Goal: Task Accomplishment & Management: Use online tool/utility

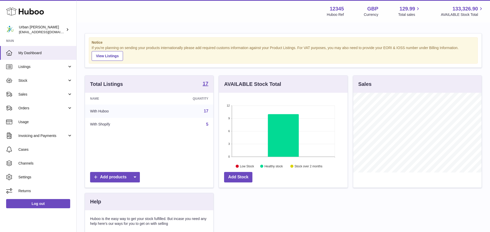
scroll to position [80, 128]
click at [31, 90] on link "Sales" at bounding box center [38, 94] width 76 height 14
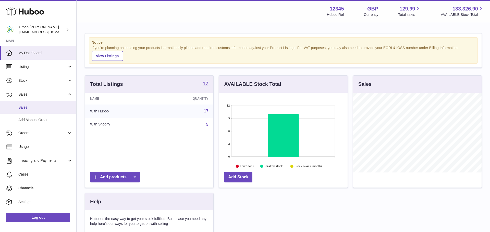
click at [36, 108] on span "Sales" at bounding box center [45, 107] width 54 height 5
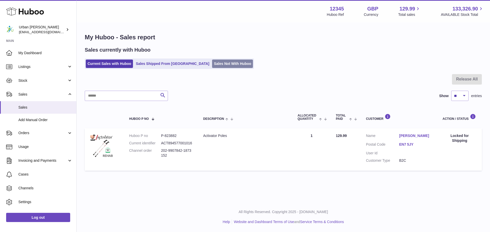
click at [217, 63] on link "Sales Not With Huboo" at bounding box center [232, 63] width 41 height 8
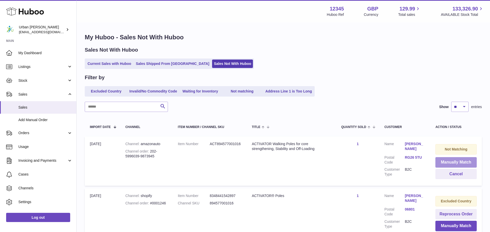
click at [445, 162] on button "Manually Match" at bounding box center [455, 162] width 41 height 10
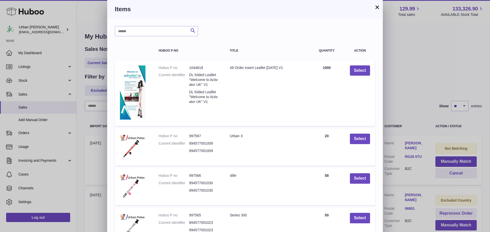
scroll to position [88, 0]
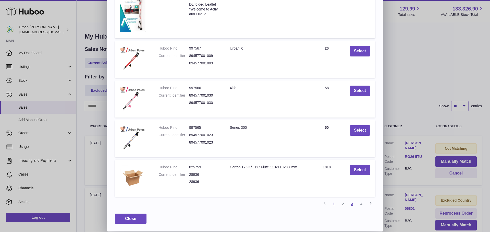
click at [353, 204] on link "3" at bounding box center [351, 203] width 9 height 9
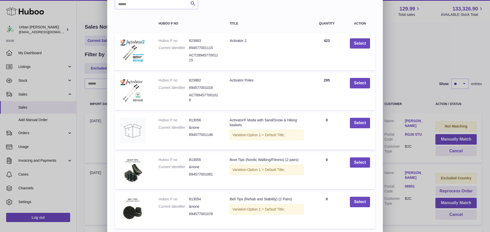
scroll to position [28, 0]
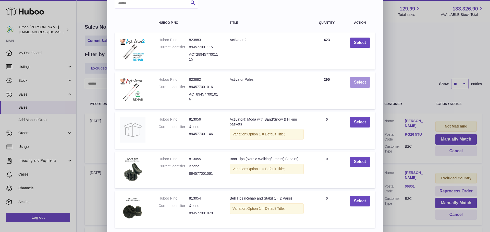
click at [353, 86] on button "Select" at bounding box center [360, 82] width 20 height 10
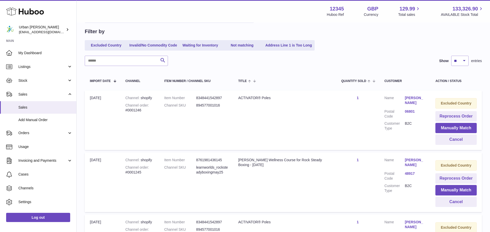
scroll to position [0, 0]
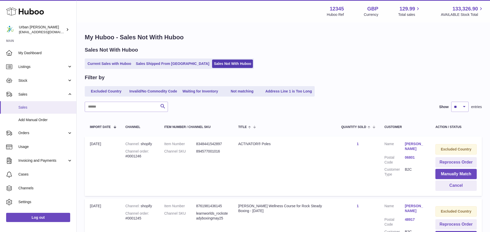
click at [36, 108] on span "Sales" at bounding box center [45, 107] width 54 height 5
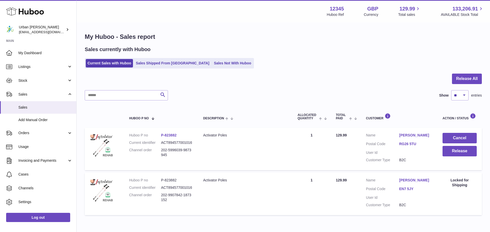
scroll to position [1, 0]
